Goal: Task Accomplishment & Management: Use online tool/utility

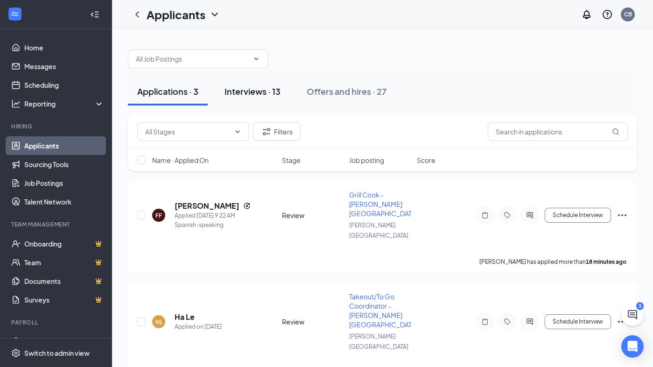
click at [264, 94] on div "Interviews · 13" at bounding box center [252, 91] width 56 height 12
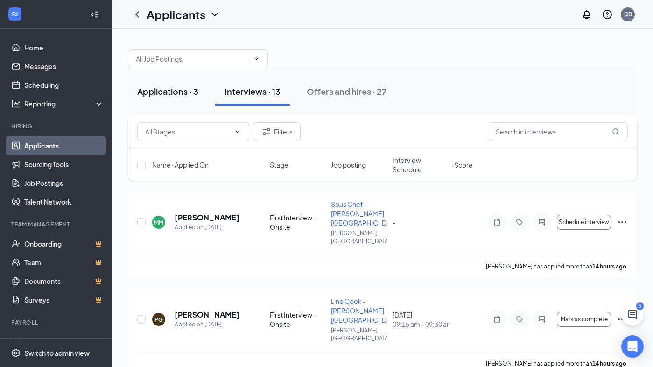
click at [174, 98] on button "Applications · 3" at bounding box center [168, 91] width 80 height 28
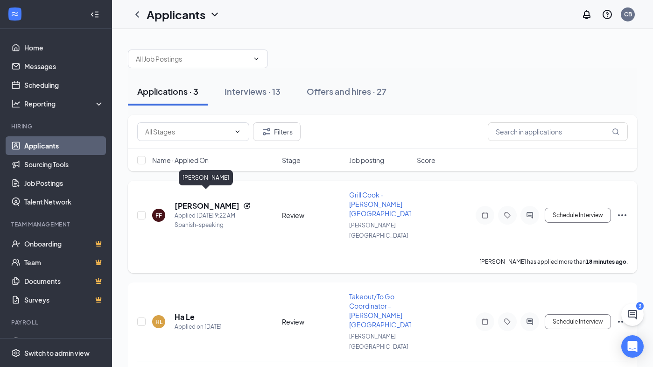
click at [205, 201] on h5 "[PERSON_NAME]" at bounding box center [207, 206] width 65 height 10
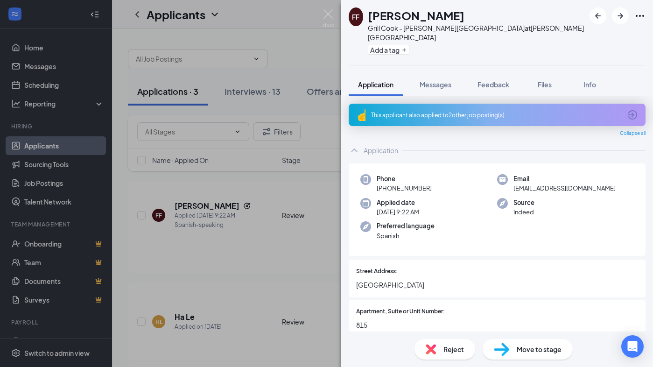
click at [300, 52] on div "FF [PERSON_NAME] Grill Cook - [PERSON_NAME][GEOGRAPHIC_DATA] at [PERSON_NAME][G…" at bounding box center [326, 183] width 653 height 367
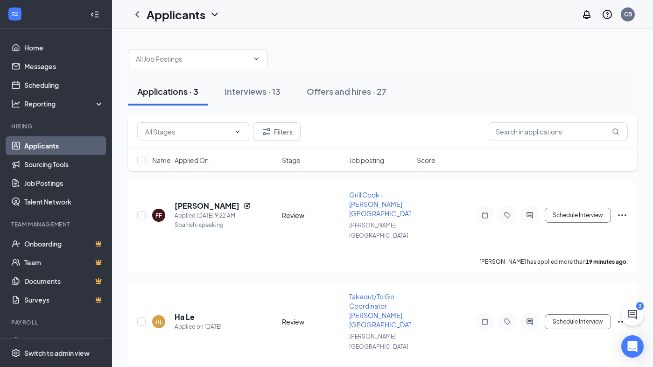
click at [454, 58] on div at bounding box center [382, 54] width 509 height 28
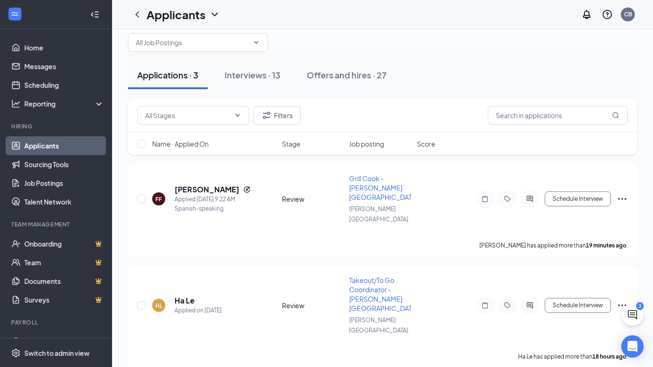
scroll to position [12, 0]
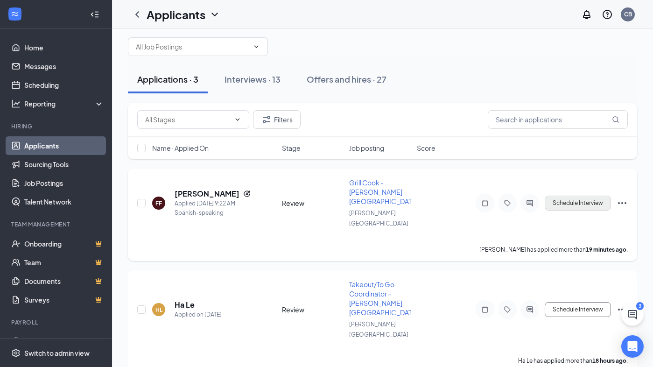
click at [589, 198] on button "Schedule Interview" at bounding box center [578, 203] width 66 height 15
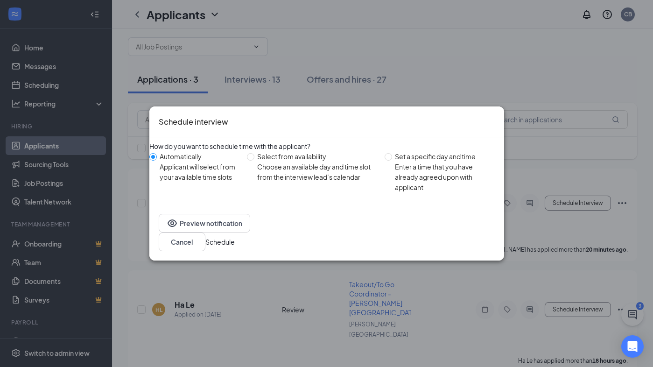
click at [235, 245] on button "Schedule" at bounding box center [219, 242] width 29 height 10
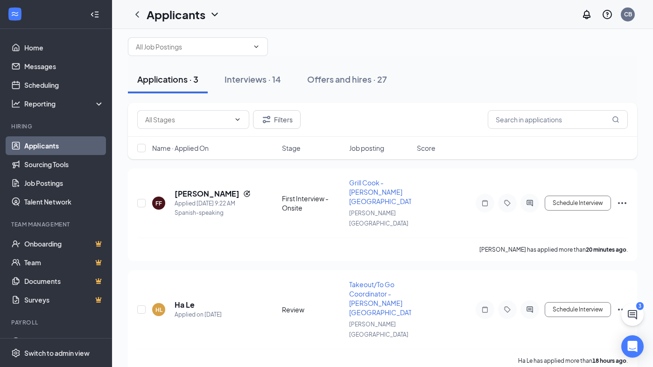
click at [411, 96] on div "Applications · 3 Interviews · 14 Offers and hires · 27" at bounding box center [382, 79] width 509 height 47
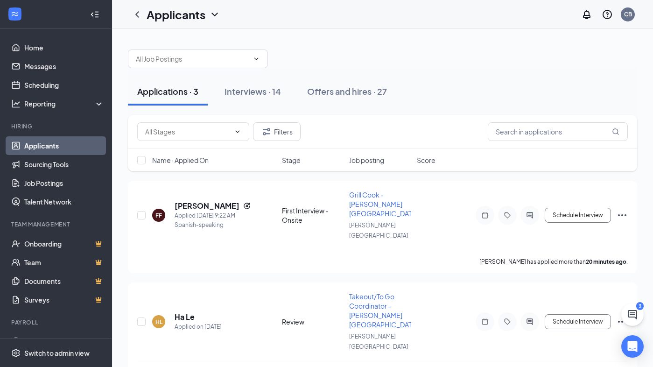
scroll to position [0, 0]
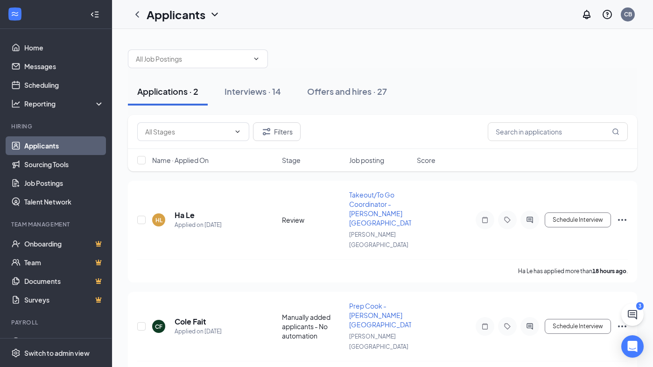
click at [382, 42] on div at bounding box center [382, 54] width 509 height 28
